Goal: Navigation & Orientation: Find specific page/section

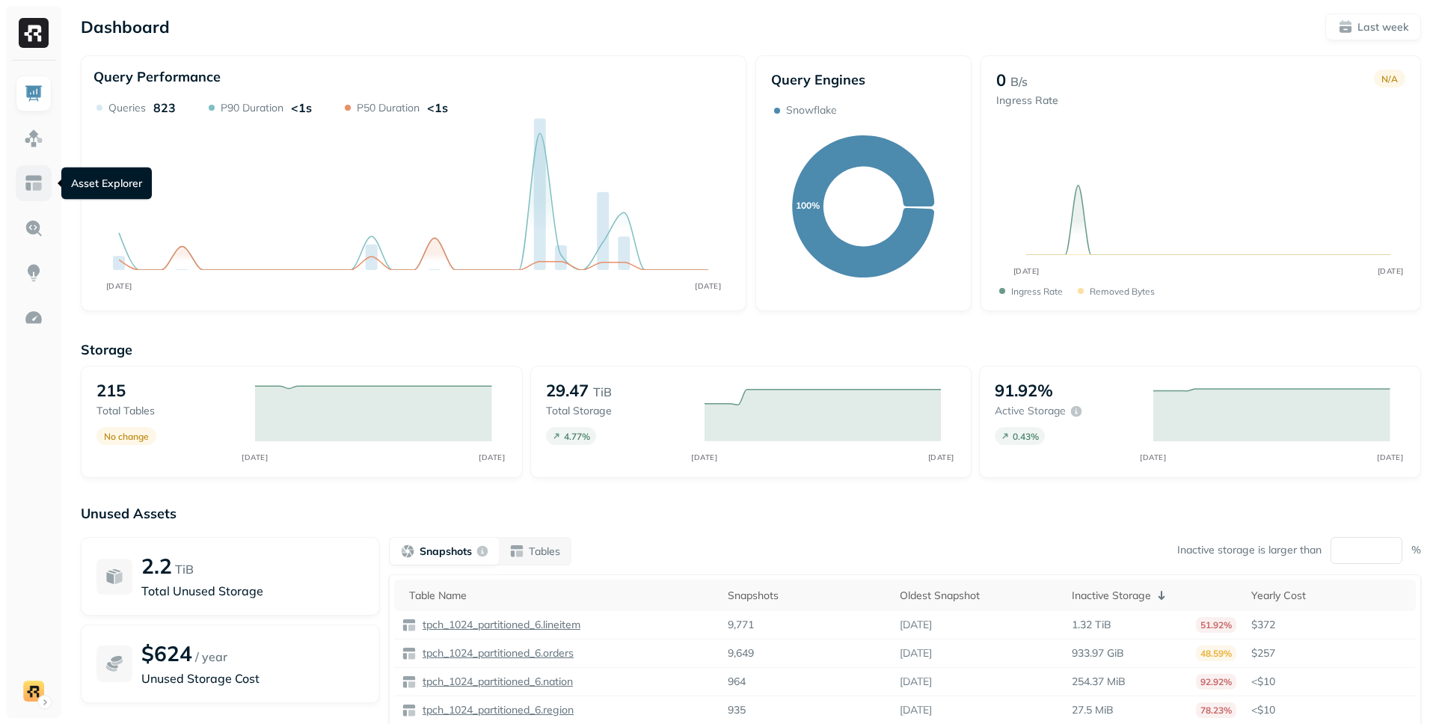
click at [31, 188] on img at bounding box center [33, 183] width 19 height 19
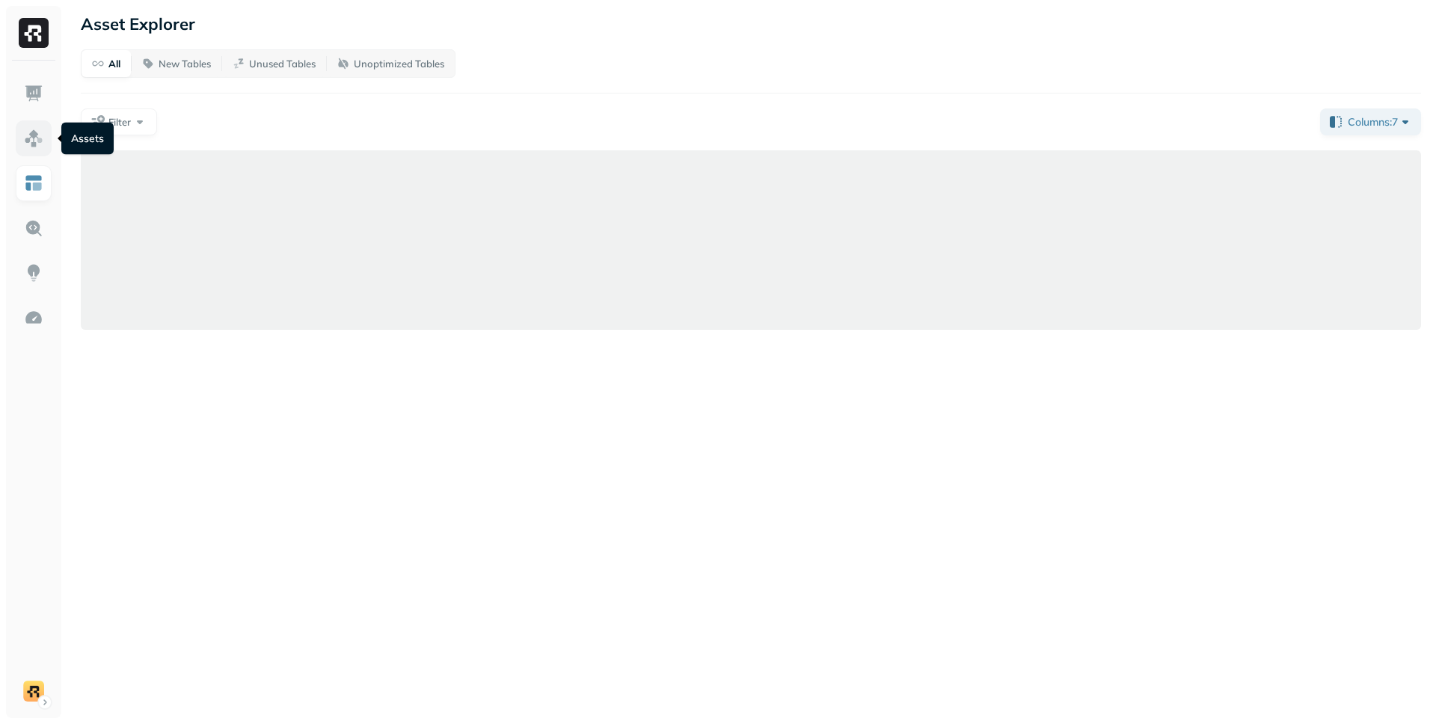
click at [34, 139] on img at bounding box center [33, 138] width 19 height 19
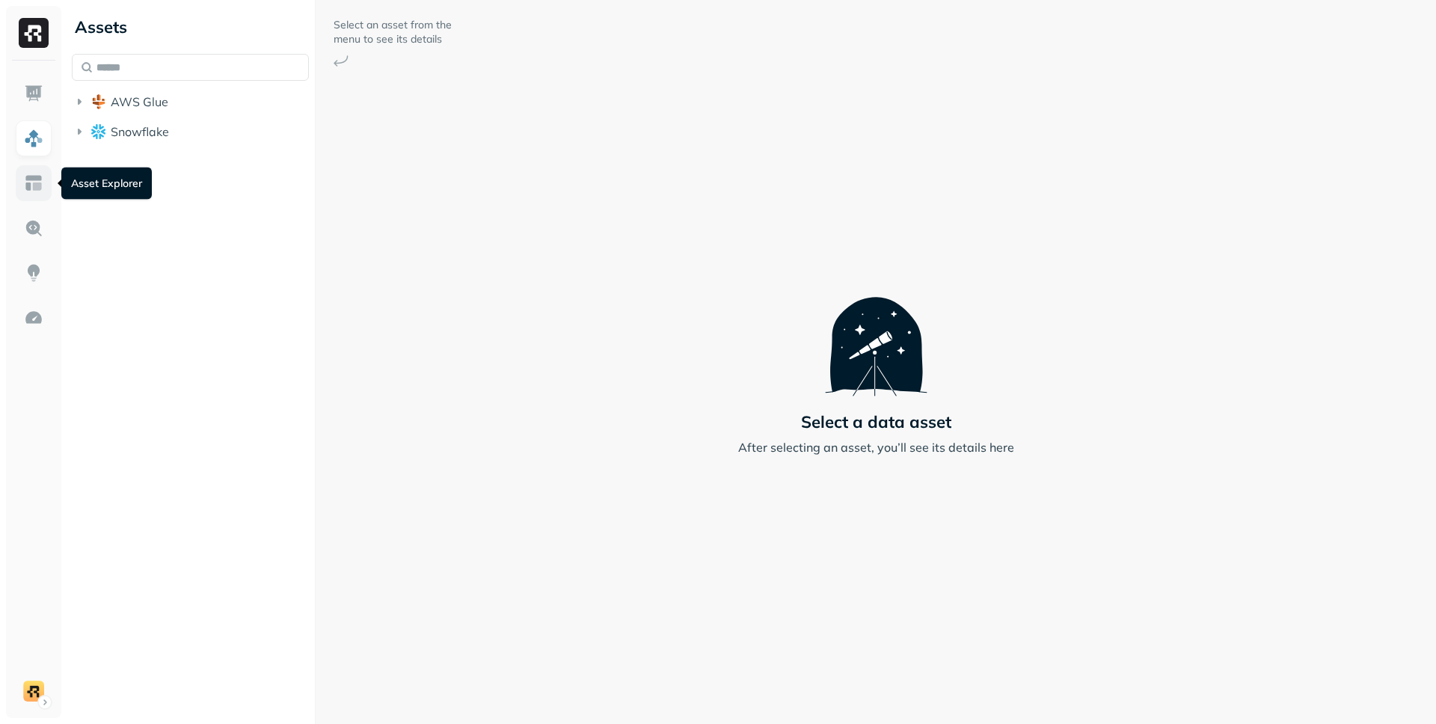
click at [34, 180] on img at bounding box center [33, 183] width 19 height 19
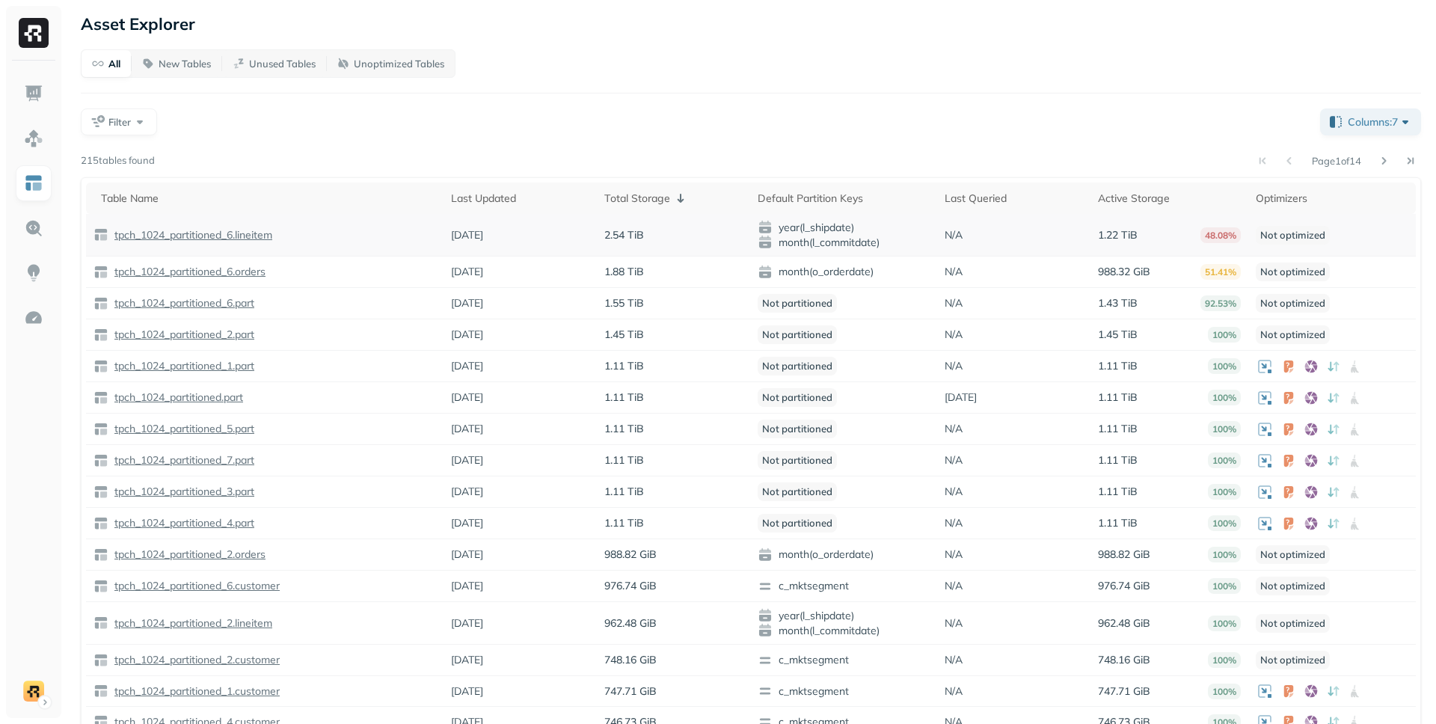
click at [236, 238] on p "tpch_1024_partitioned_6.lineitem" at bounding box center [191, 235] width 161 height 14
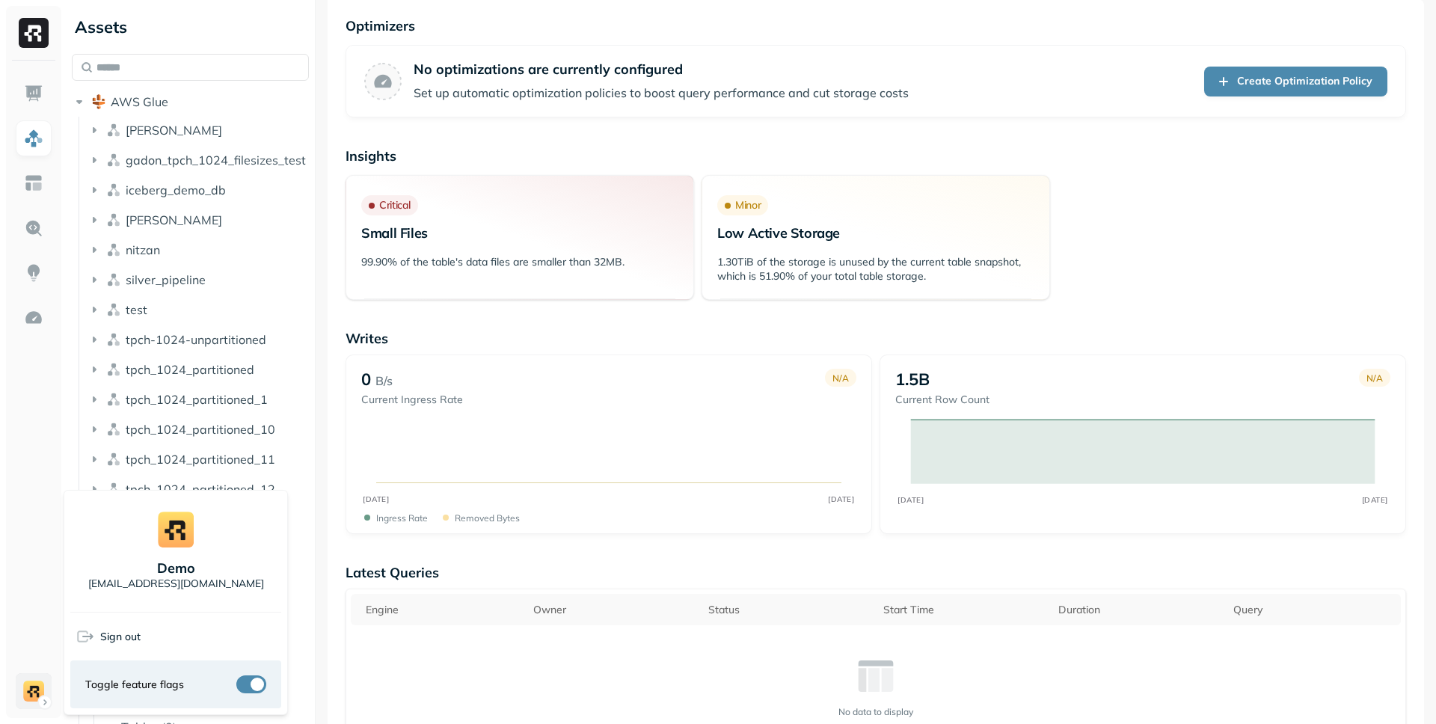
click at [42, 683] on html "Assets AWS Glue [PERSON_NAME] gadon_tpch_1024_filesizes_test iceberg_demo_db [P…" at bounding box center [718, 362] width 1436 height 724
click at [30, 647] on html "Assets AWS Glue [PERSON_NAME] gadon_tpch_1024_filesizes_test iceberg_demo_db [P…" at bounding box center [718, 362] width 1436 height 724
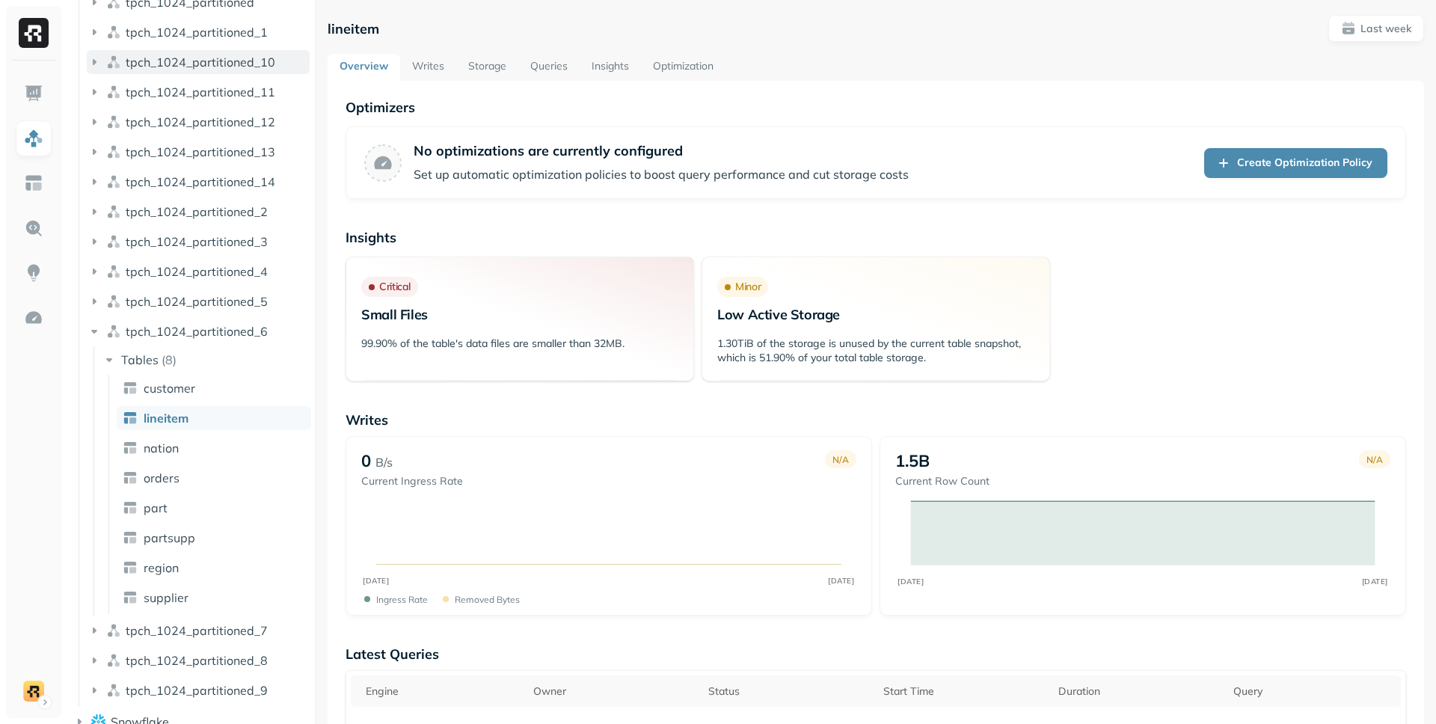
scroll to position [366, 0]
